Goal: Task Accomplishment & Management: Manage account settings

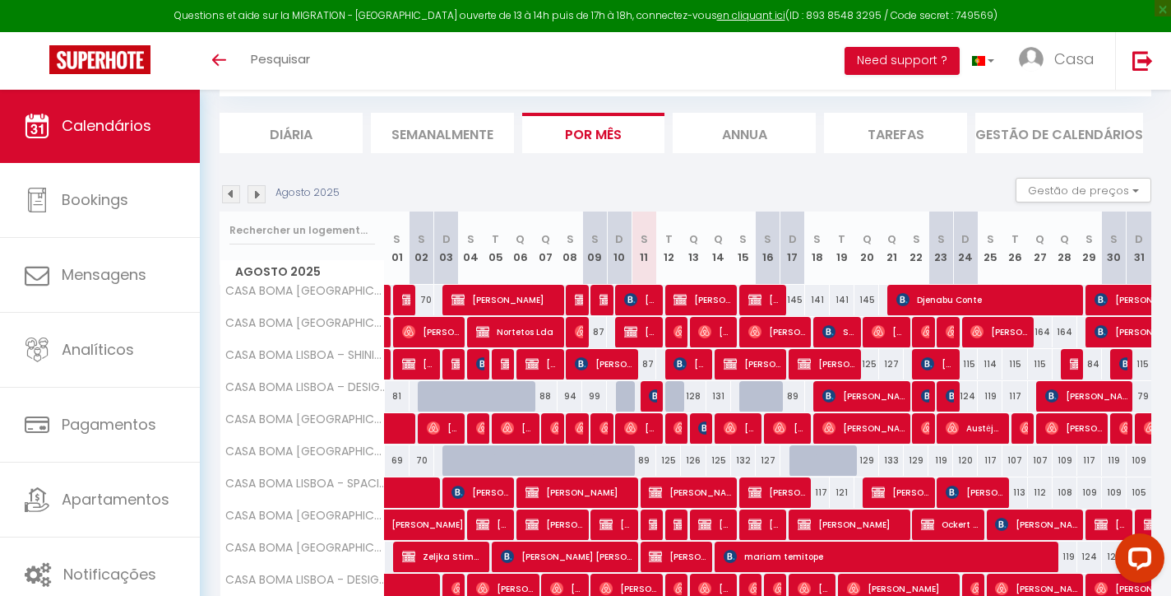
scroll to position [95, 0]
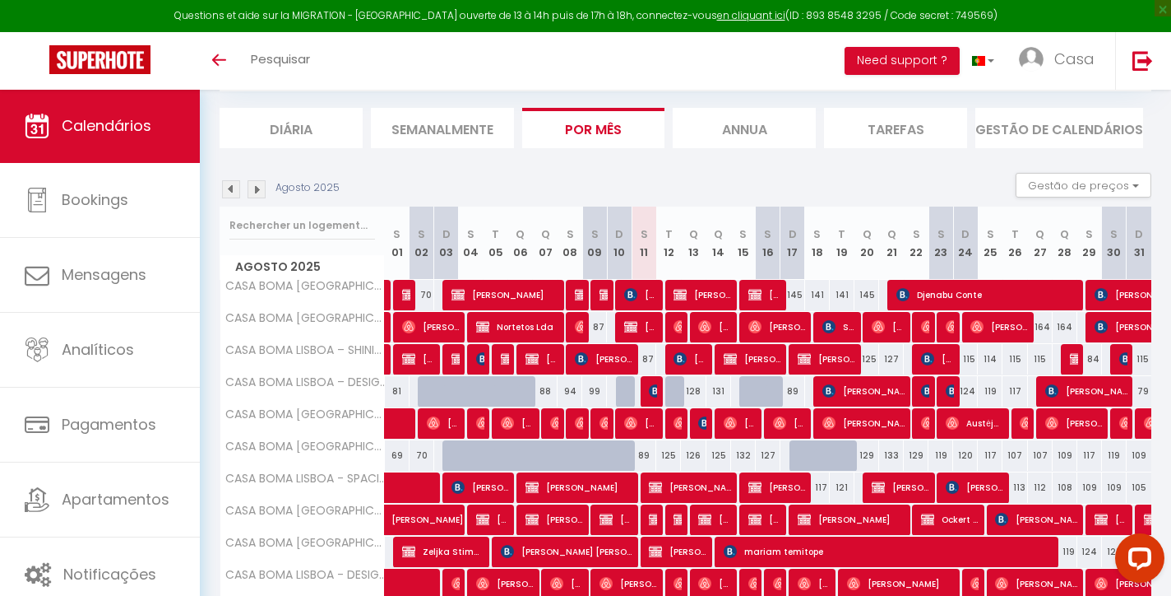
click at [652, 389] on img at bounding box center [655, 390] width 13 height 13
select select "OK"
select select "KO"
select select "0"
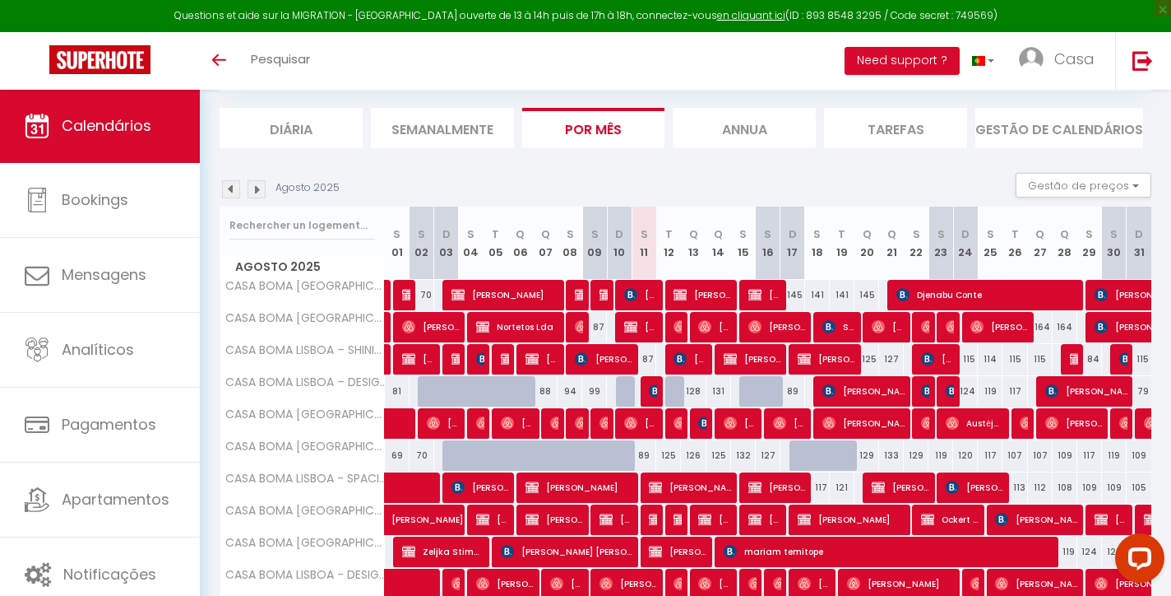
select select "1"
select select
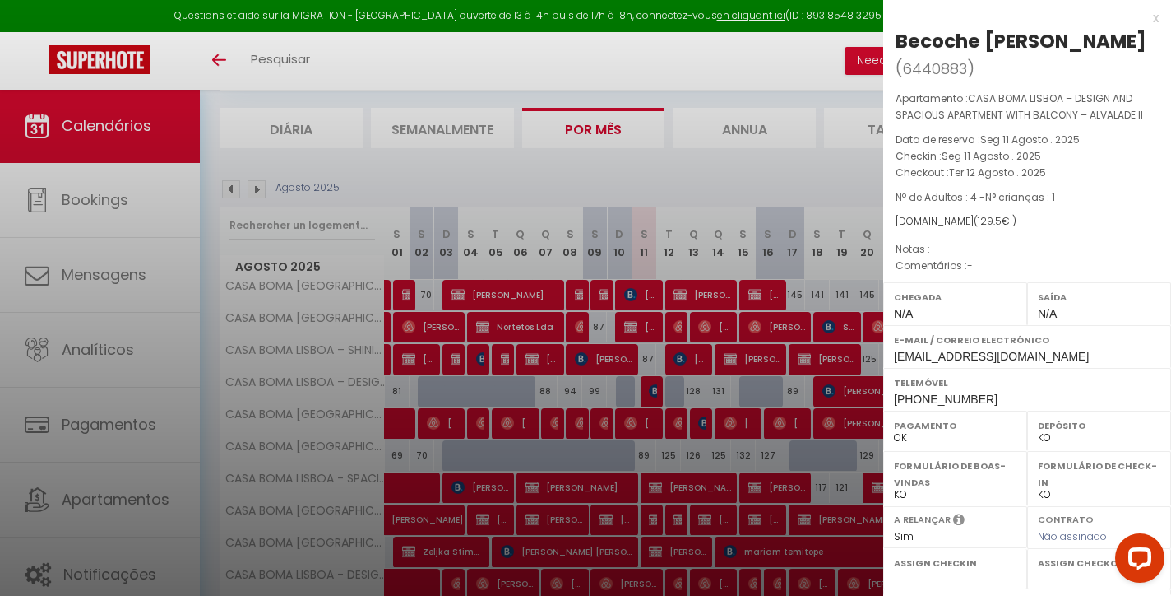
click at [1151, 12] on div "x" at bounding box center [1021, 18] width 276 height 20
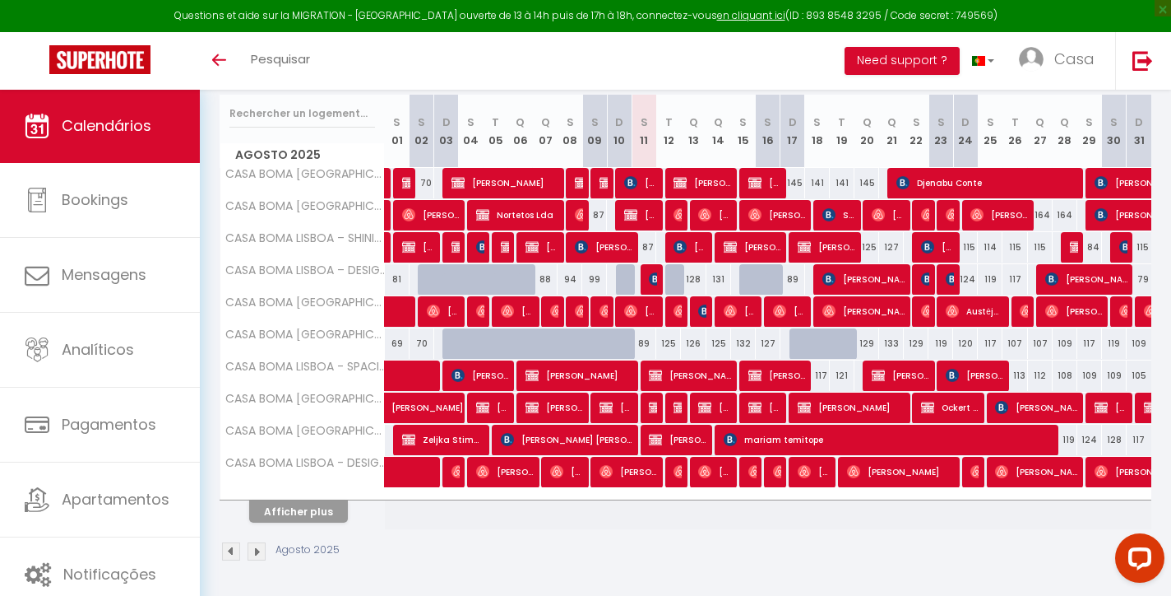
click at [324, 514] on button "Afficher plus" at bounding box center [298, 511] width 99 height 22
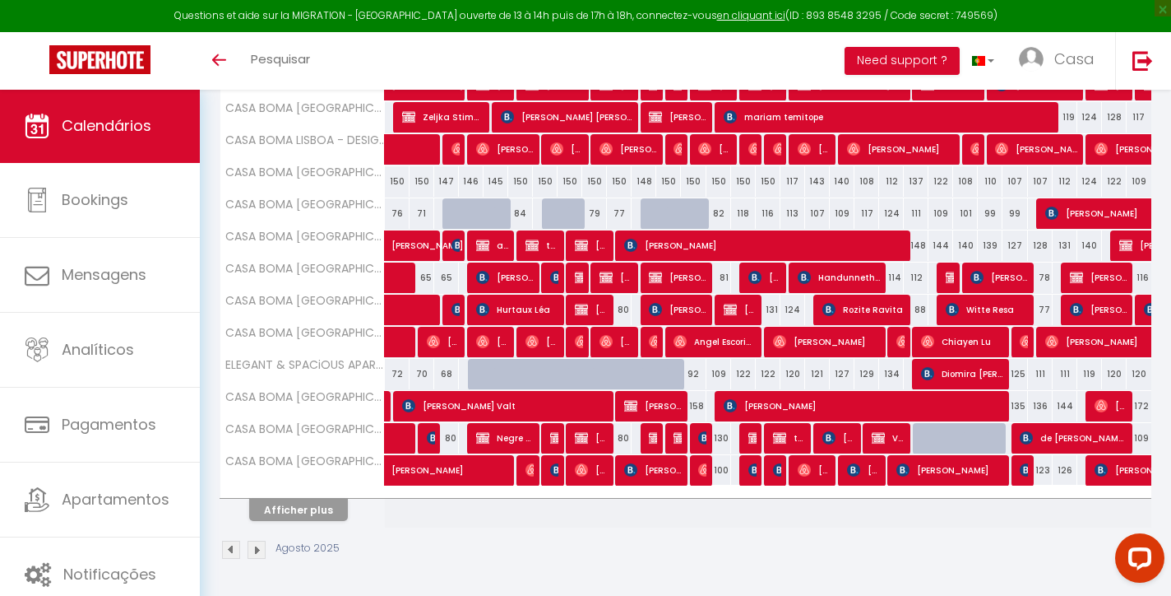
scroll to position [527, 0]
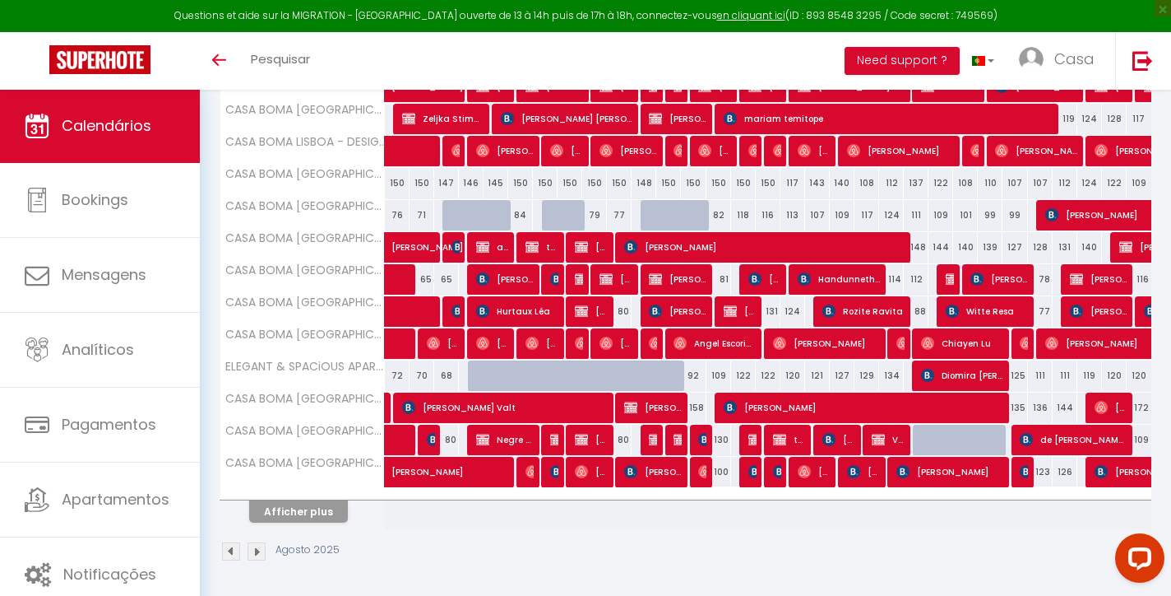
click at [317, 503] on button "Afficher plus" at bounding box center [298, 511] width 99 height 22
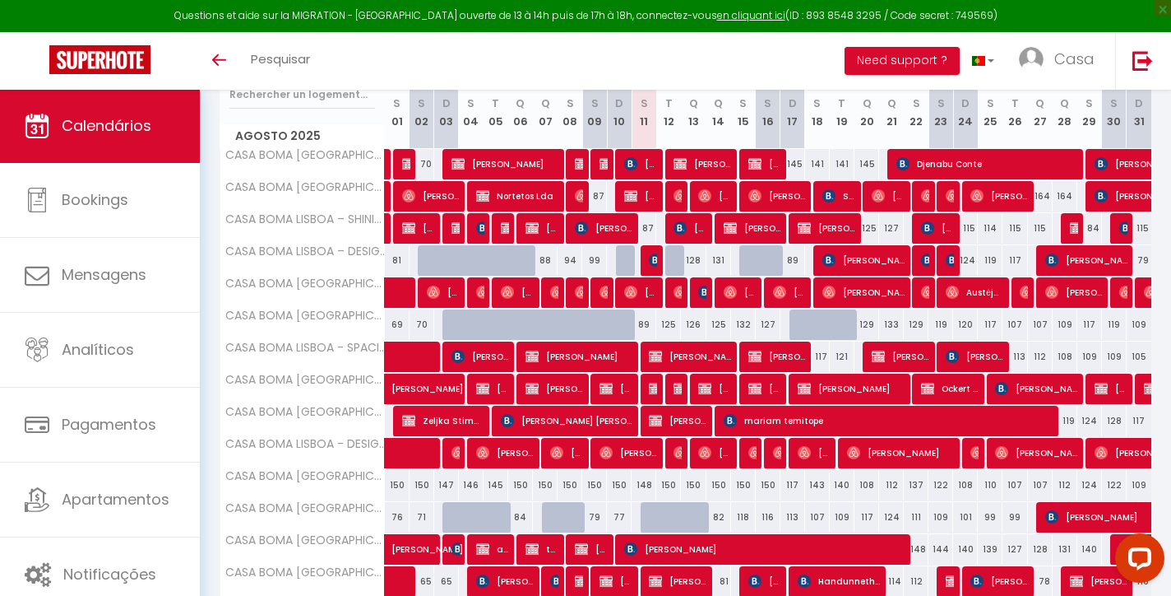
scroll to position [161, 0]
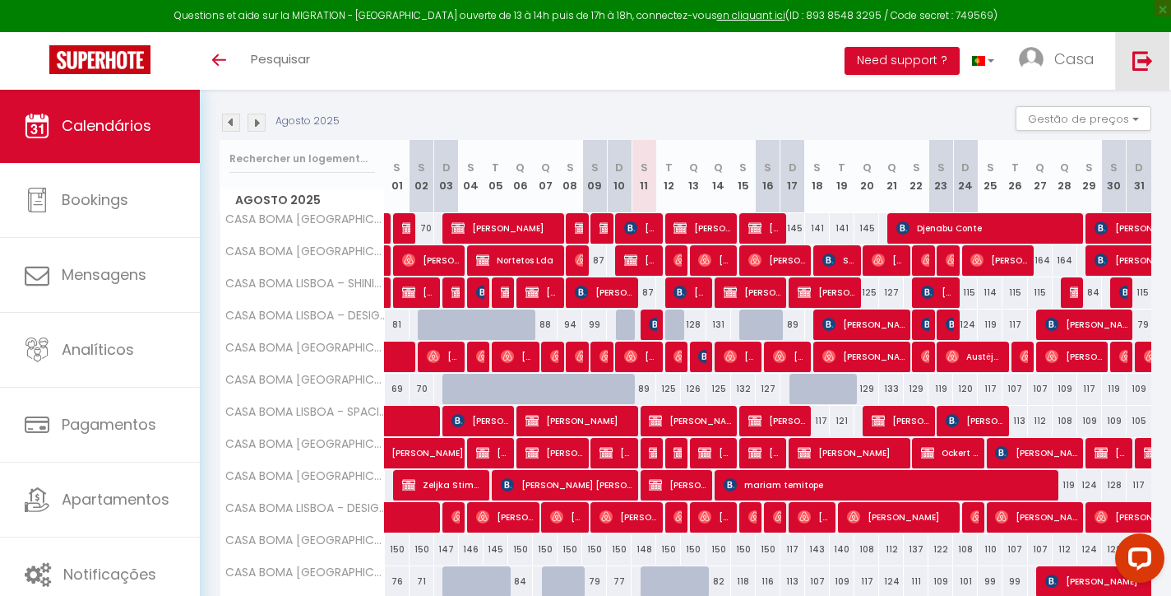
click at [1142, 69] on img at bounding box center [1143, 60] width 21 height 21
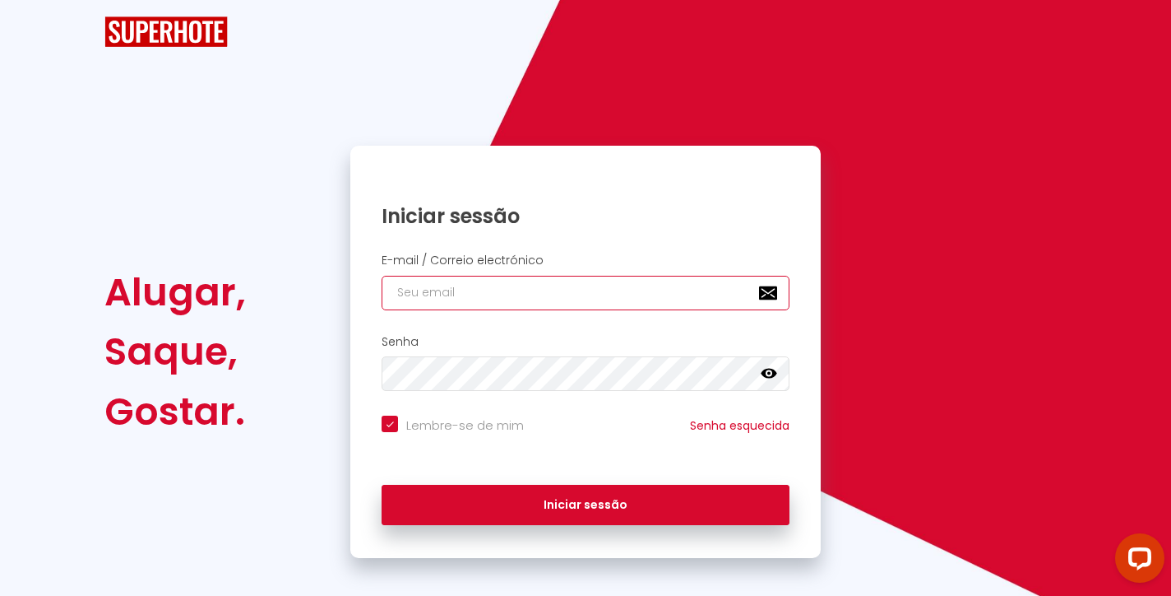
checkbox input "true"
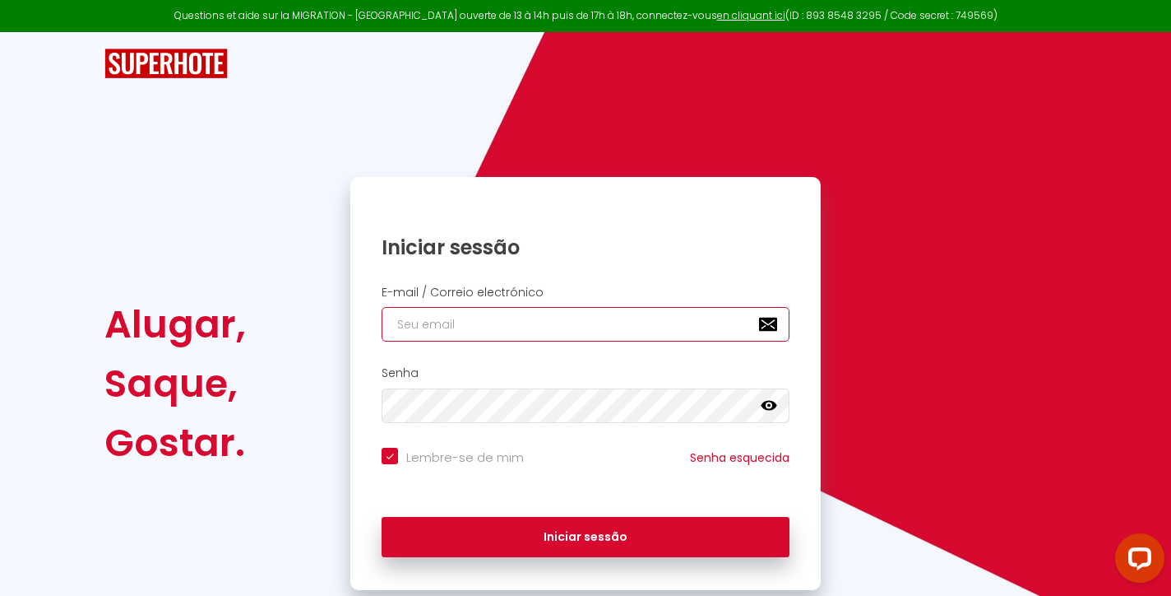
type input "k"
checkbox input "true"
type input "ka"
checkbox input "true"
type input "kas"
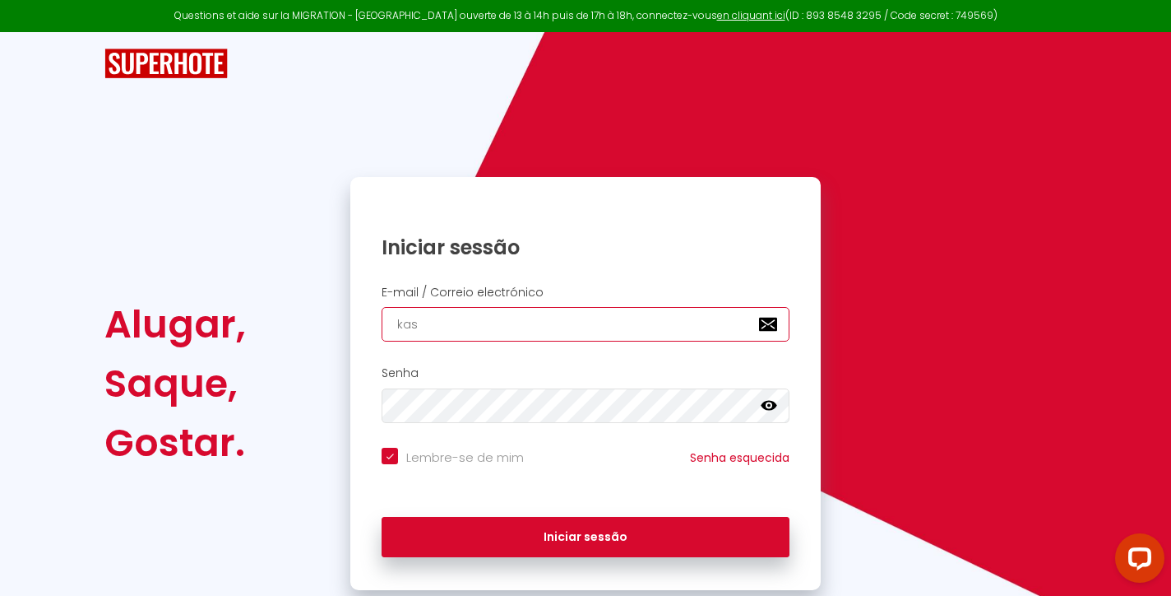
checkbox input "true"
type input "ka"
checkbox input "true"
type input "k"
checkbox input "true"
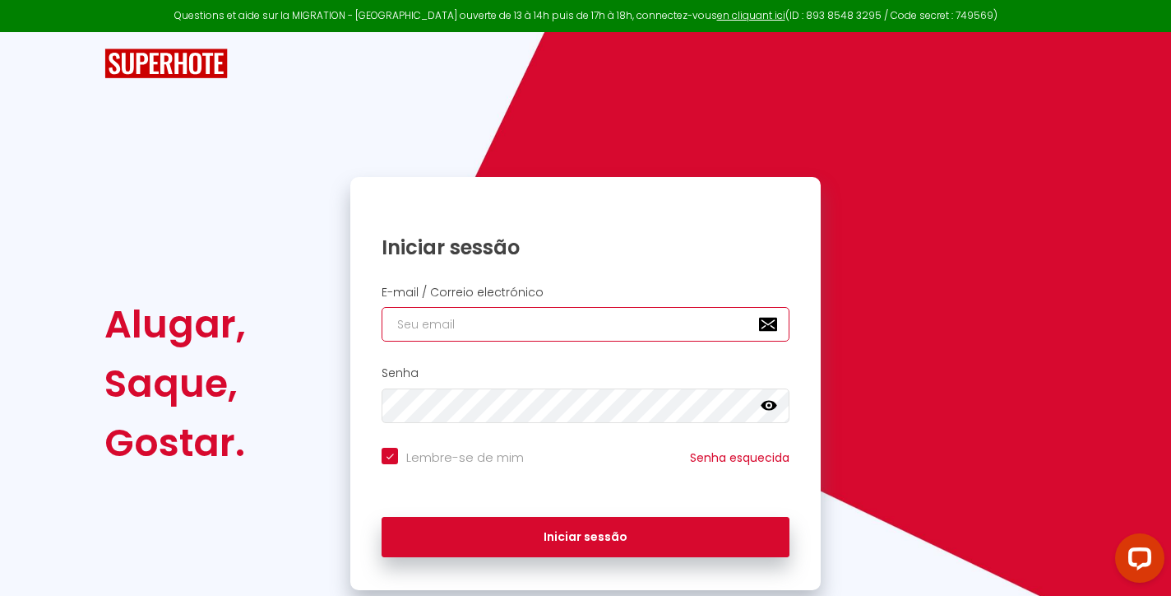
checkbox input "true"
type input "i"
checkbox input "true"
type input "in"
checkbox input "true"
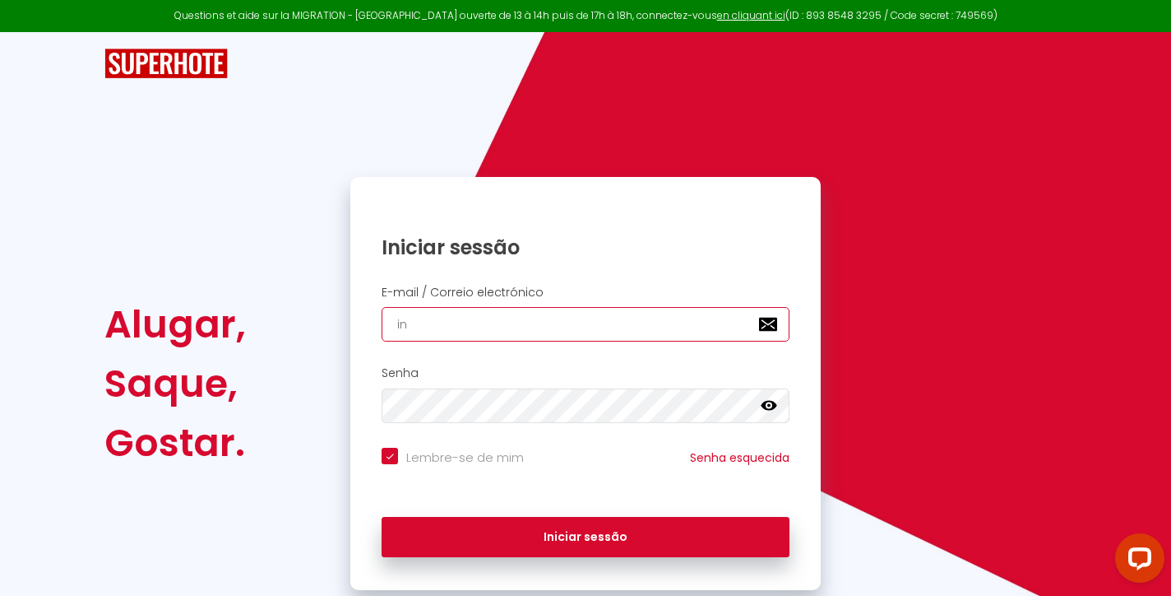
type input "inf"
checkbox input "true"
type input "info"
checkbox input "true"
type input "[EMAIL_ADDRESS][DOMAIN_NAME]"
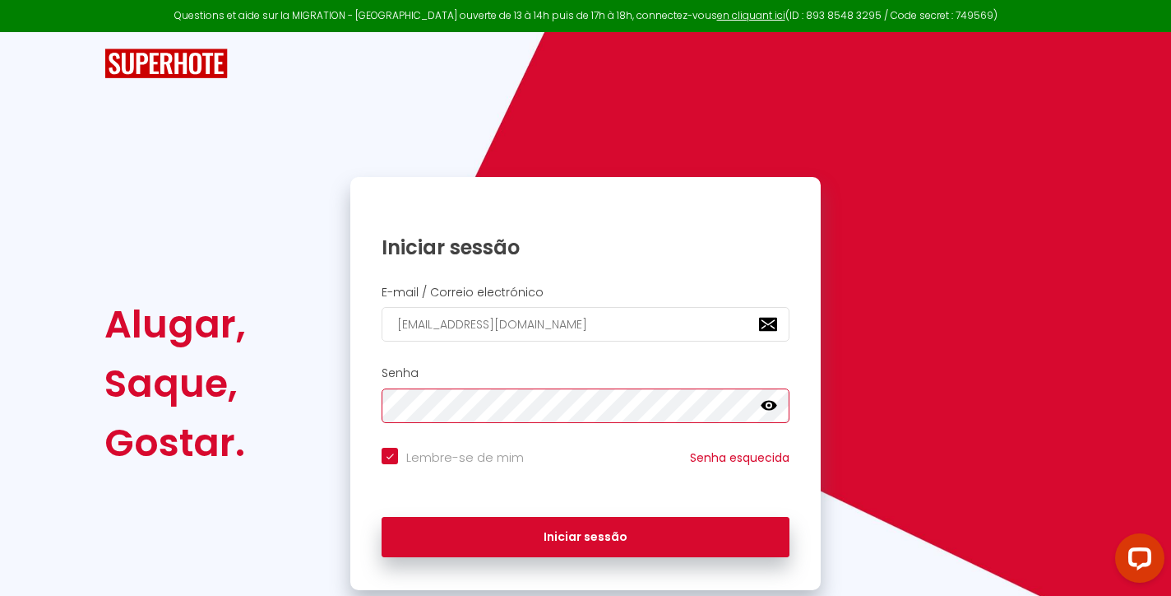
click at [586, 534] on button "Iniciar sessão" at bounding box center [586, 537] width 408 height 41
checkbox input "true"
